Goal: Transaction & Acquisition: Purchase product/service

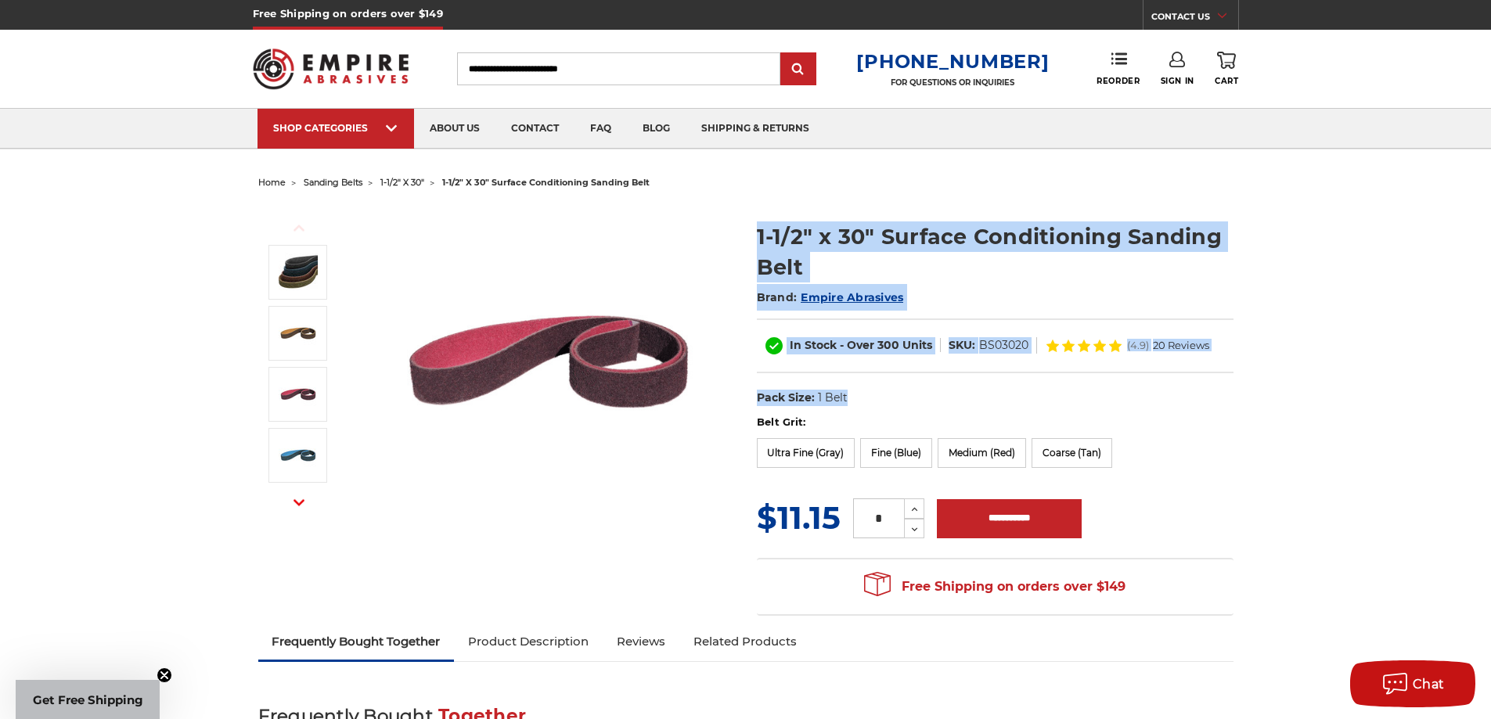
drag, startPoint x: 897, startPoint y: 392, endPoint x: 720, endPoint y: 394, distance: 176.9
click at [720, 394] on div "Previous Next 1-1/2" x 30" Surface Conditioning Sanding Belt Brand: Empire Abra…" at bounding box center [745, 409] width 997 height 430
click at [721, 394] on div "Previous Next" at bounding box center [496, 361] width 477 height 313
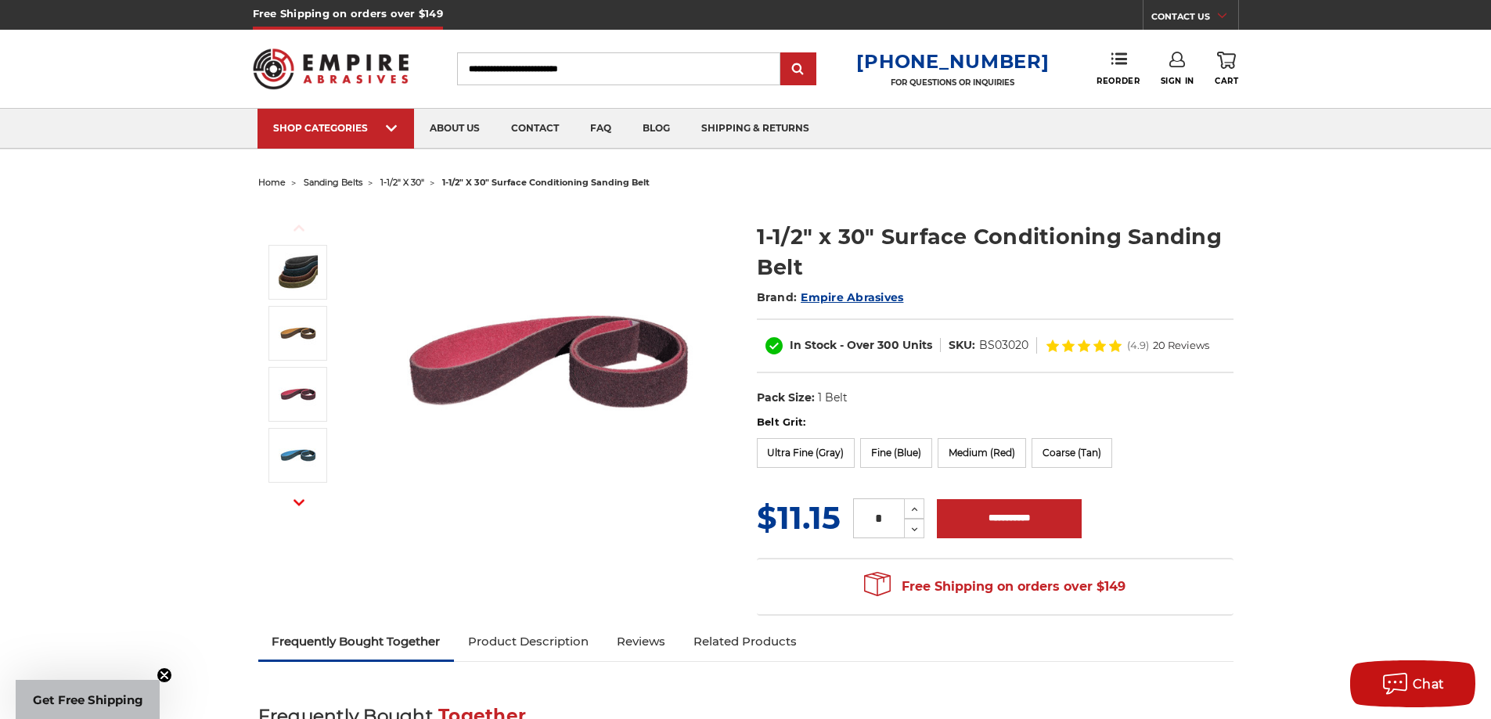
click at [801, 419] on label "Belt Grit:" at bounding box center [995, 423] width 477 height 16
click at [780, 440] on label "Ultra Fine (Gray)" at bounding box center [806, 453] width 99 height 30
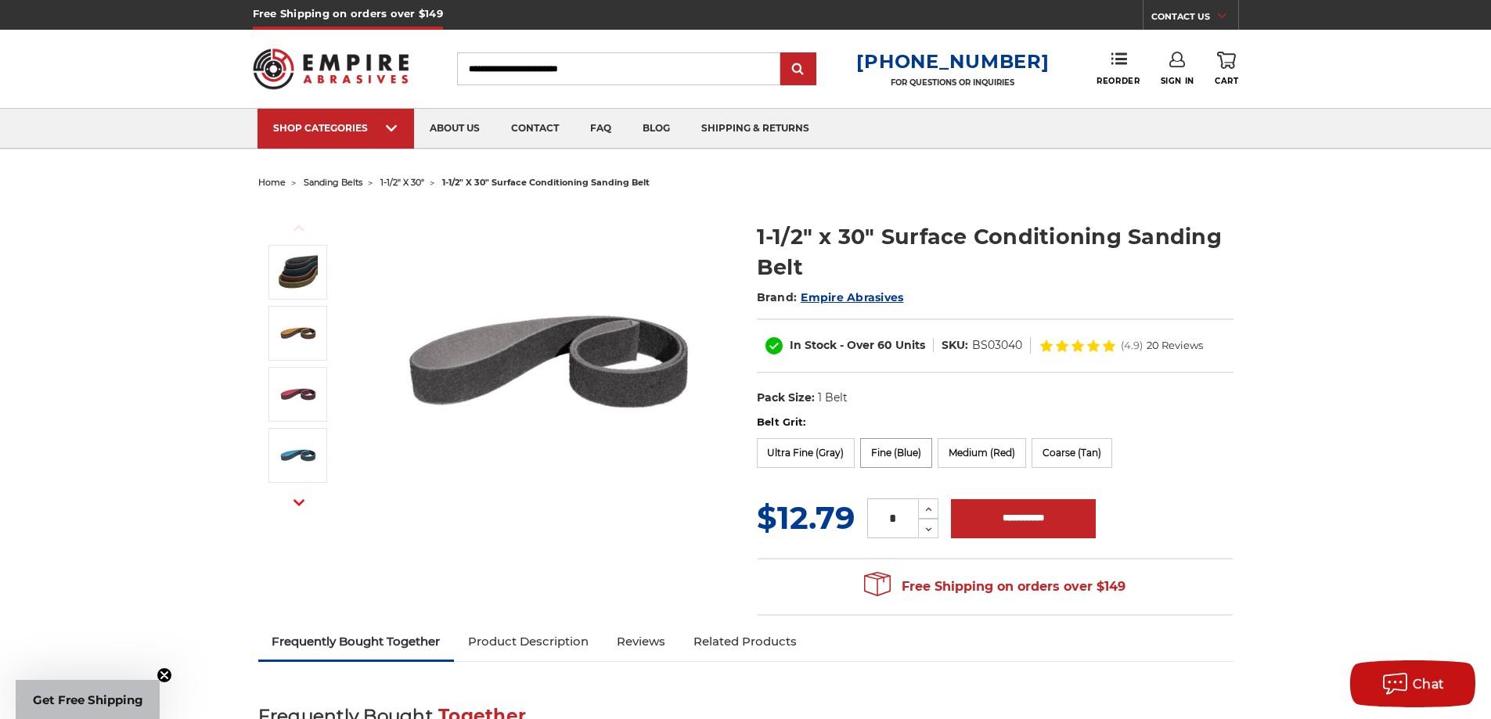
click at [917, 448] on label "Fine (Blue)" at bounding box center [896, 453] width 72 height 30
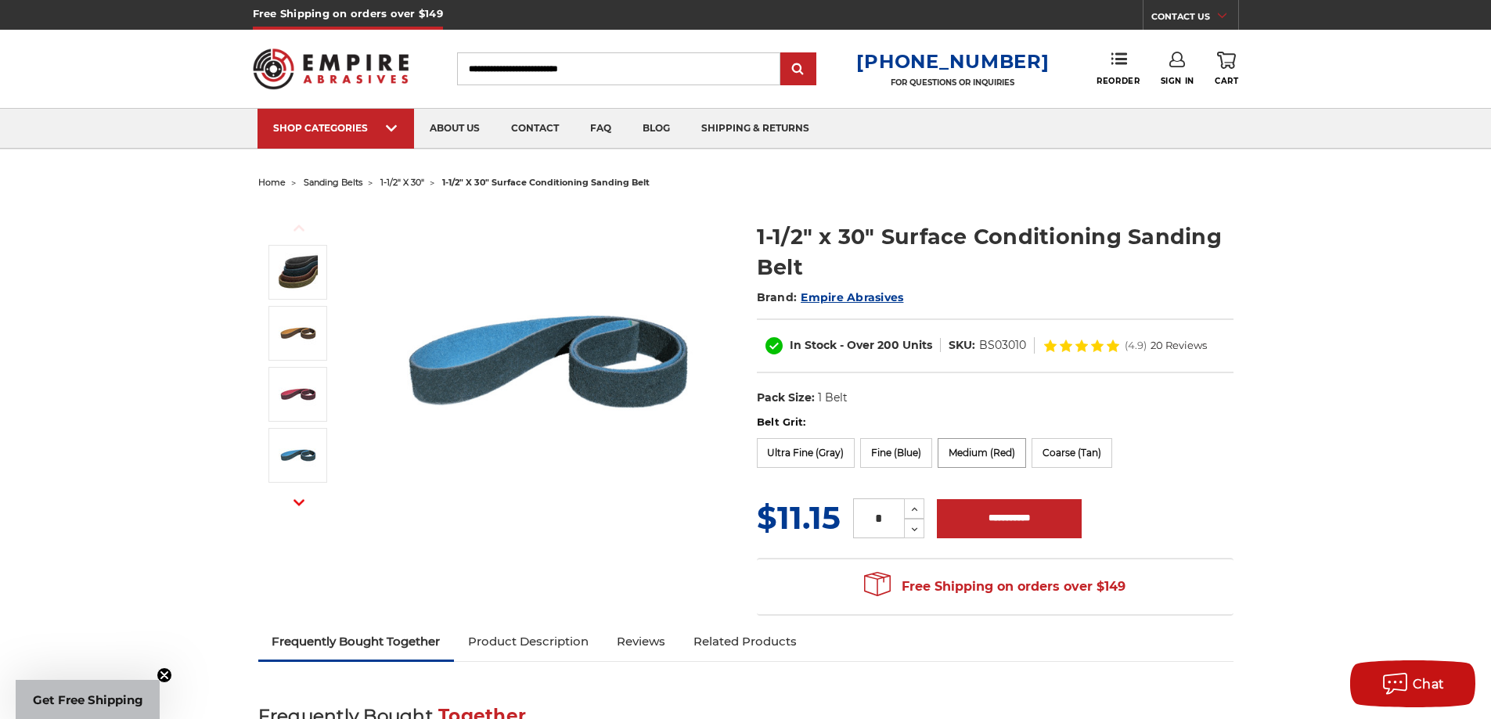
click at [956, 450] on label "Medium (Red)" at bounding box center [982, 453] width 88 height 30
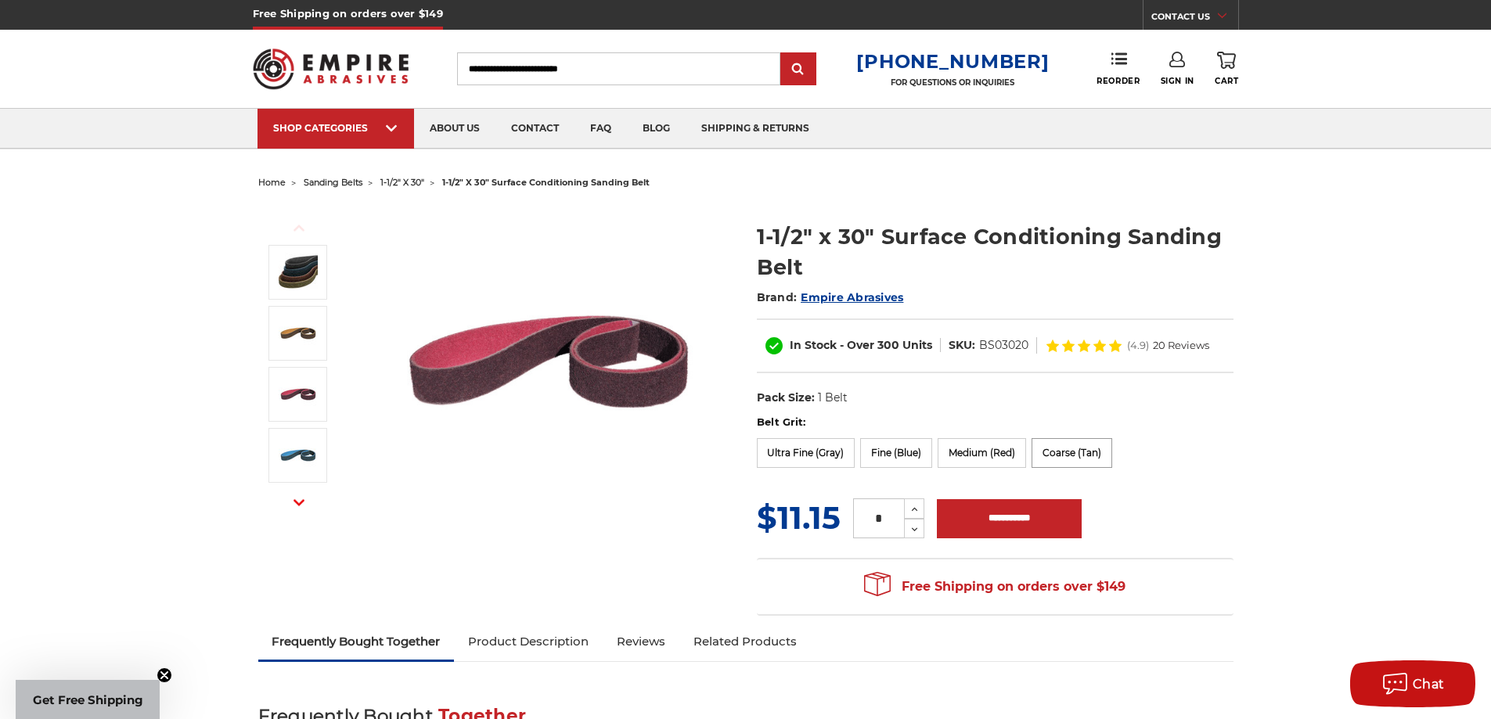
click at [1042, 439] on label "Coarse (Tan)" at bounding box center [1071, 453] width 81 height 30
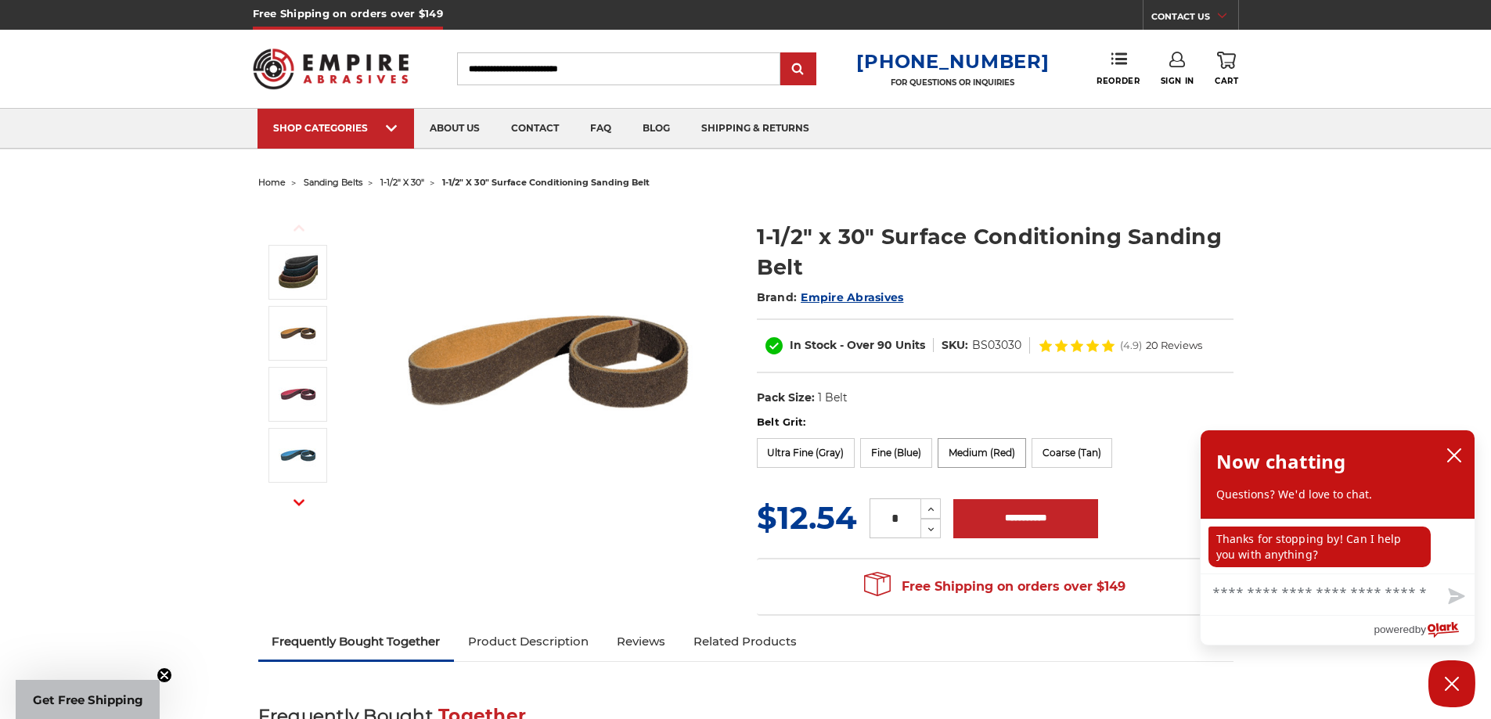
click at [987, 458] on label "Medium (Red)" at bounding box center [982, 453] width 88 height 30
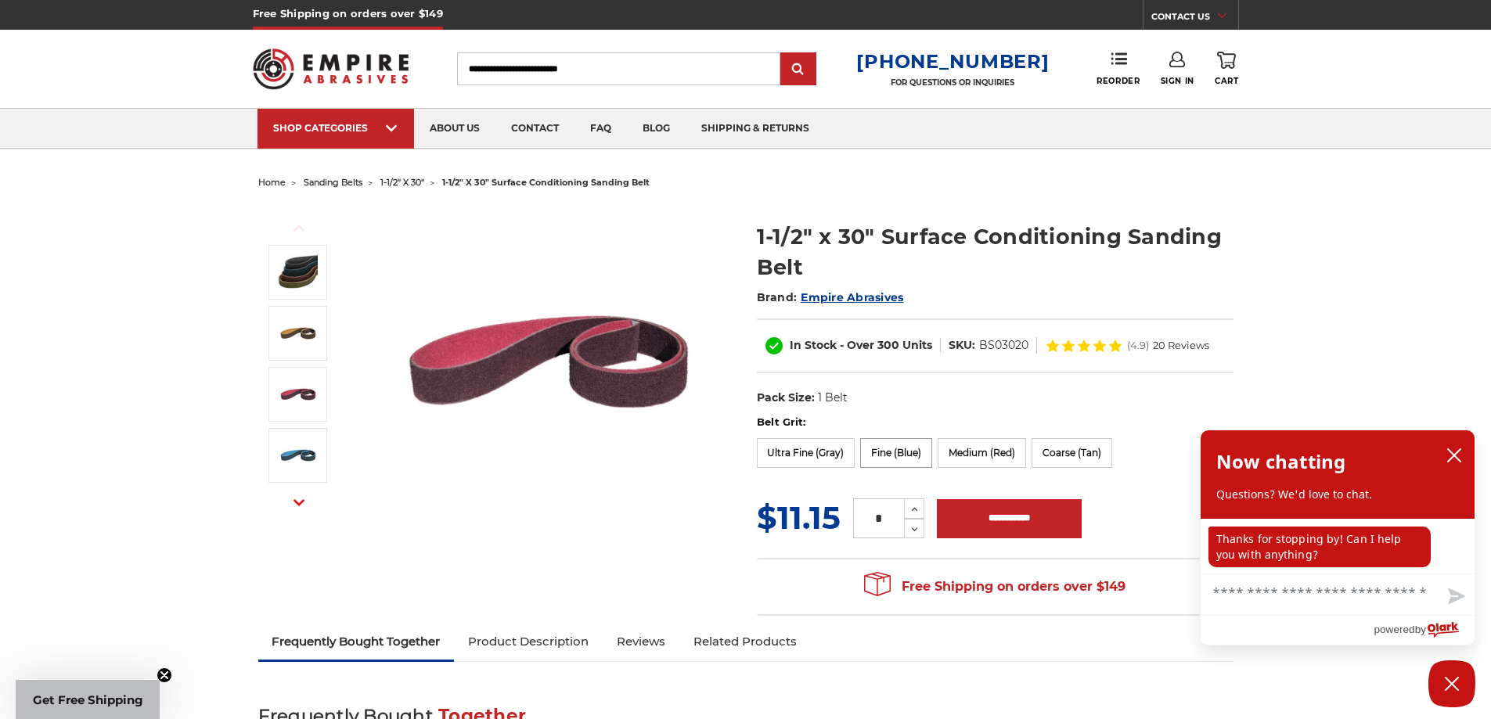
click at [916, 457] on label "Fine (Blue)" at bounding box center [896, 453] width 72 height 30
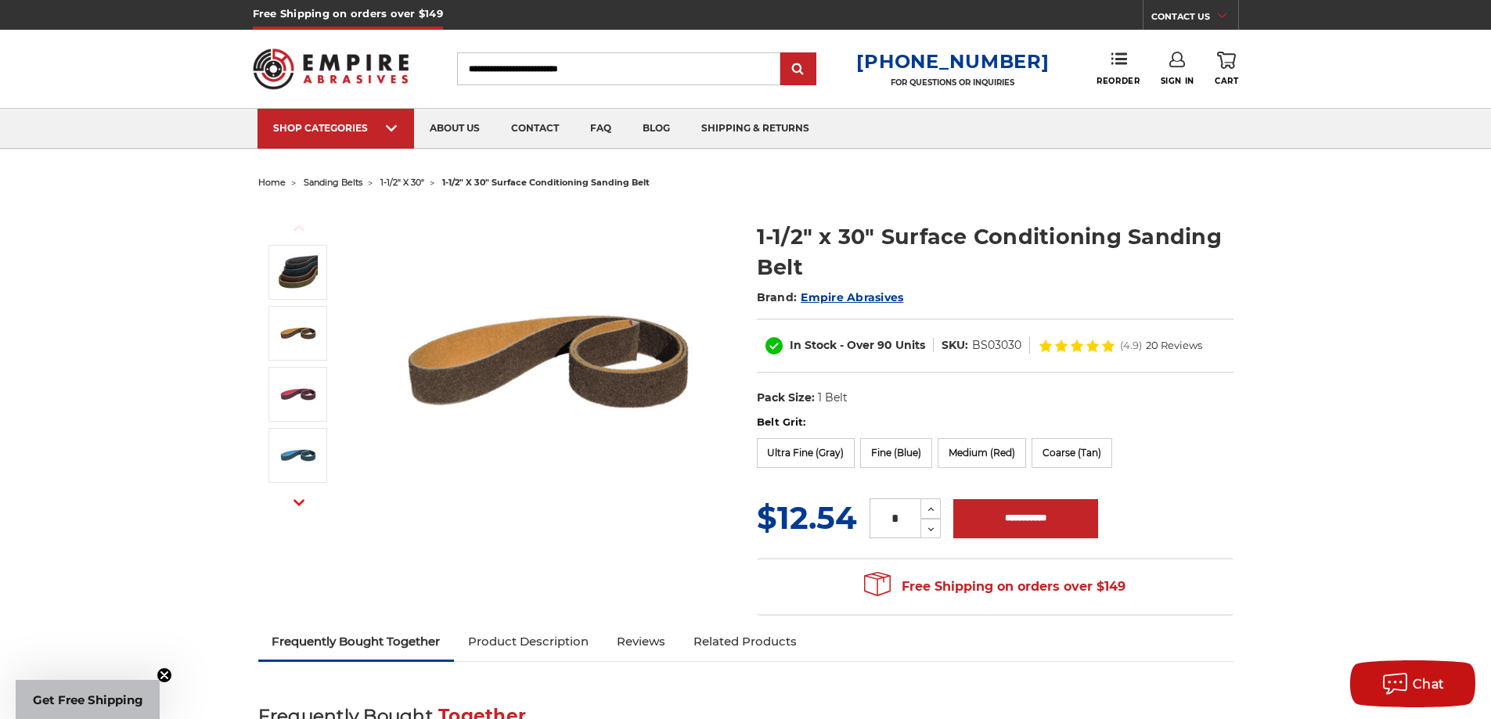
click at [999, 338] on dd "BS03030" at bounding box center [996, 345] width 49 height 16
click at [997, 341] on dd "BS03030" at bounding box center [996, 345] width 49 height 16
copy dd "BS03030"
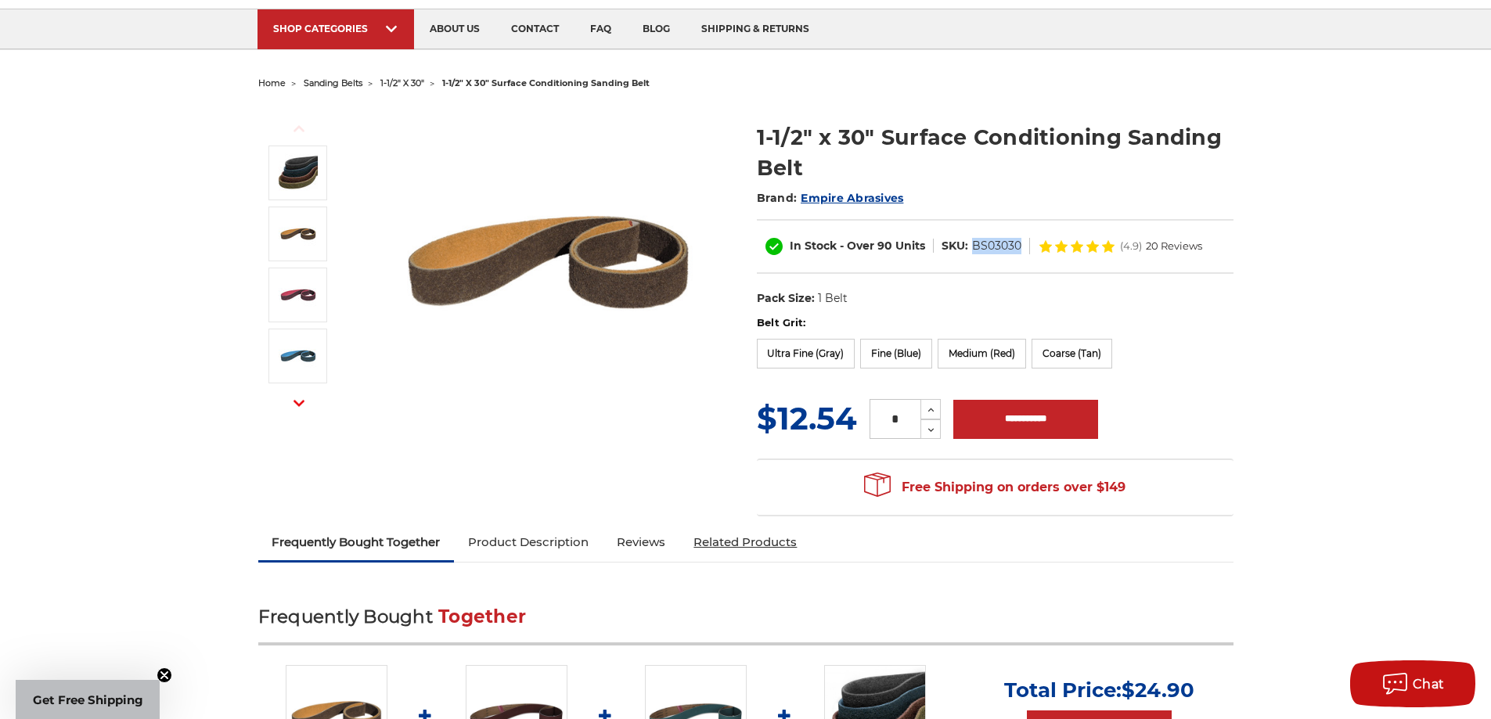
scroll to position [235, 0]
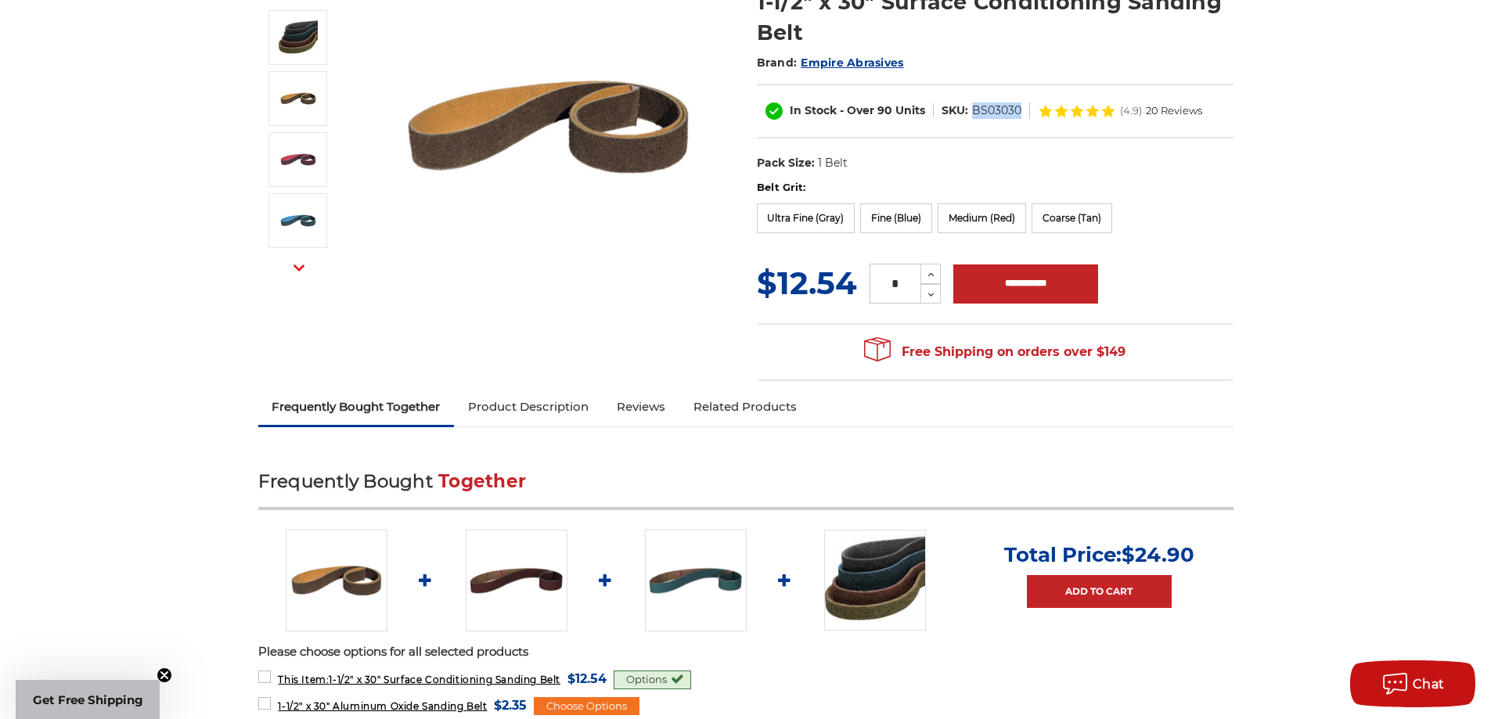
drag, startPoint x: 873, startPoint y: 45, endPoint x: 1206, endPoint y: 196, distance: 366.0
click at [1206, 196] on div "Previous Next 1-1/2" x 30" Surface Conditioning Sanding Belt Brand: Empire Abra…" at bounding box center [745, 174] width 997 height 430
click at [1206, 196] on div "Belt Grit: Ultra Fine (Gray) Fine (Blue) Medium (Red) Coarse (Tan)" at bounding box center [995, 209] width 477 height 59
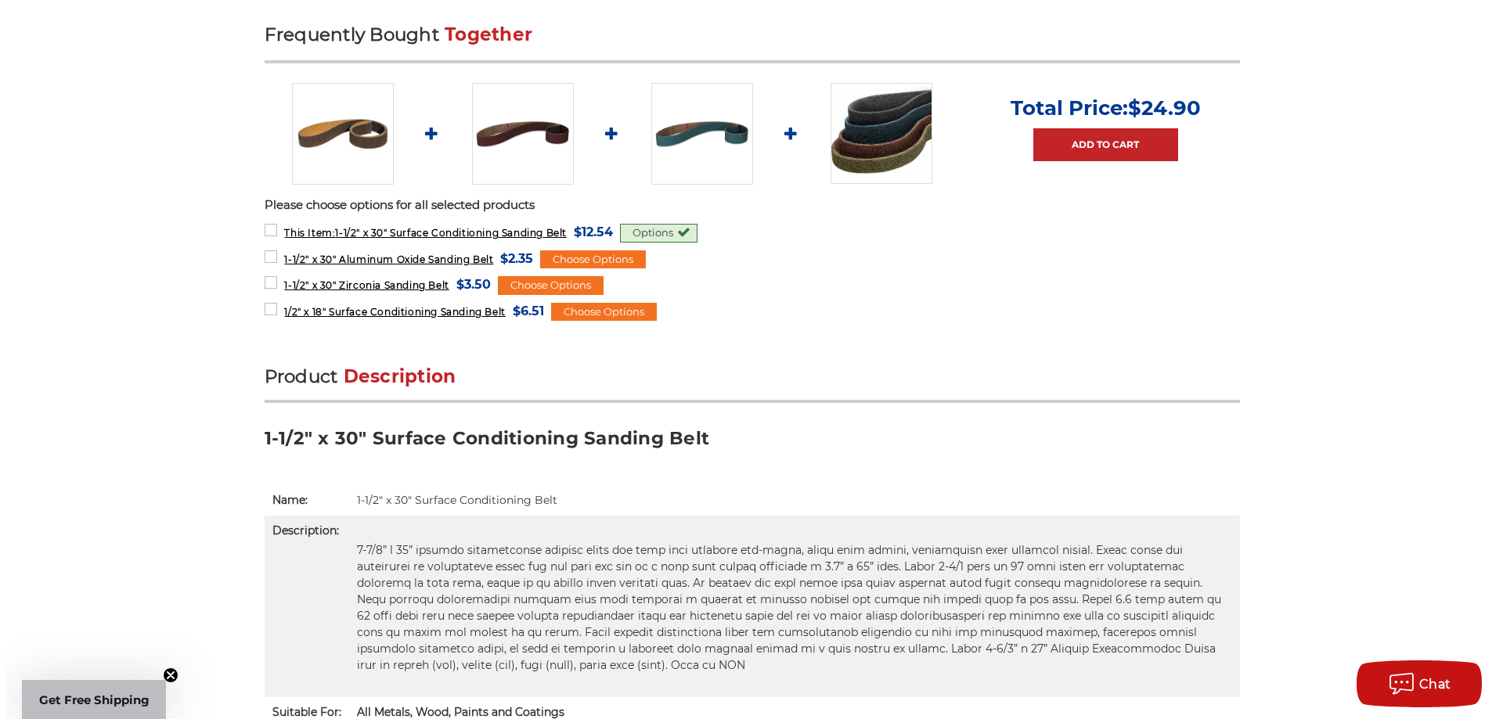
scroll to position [704, 0]
